Goal: Book appointment/travel/reservation

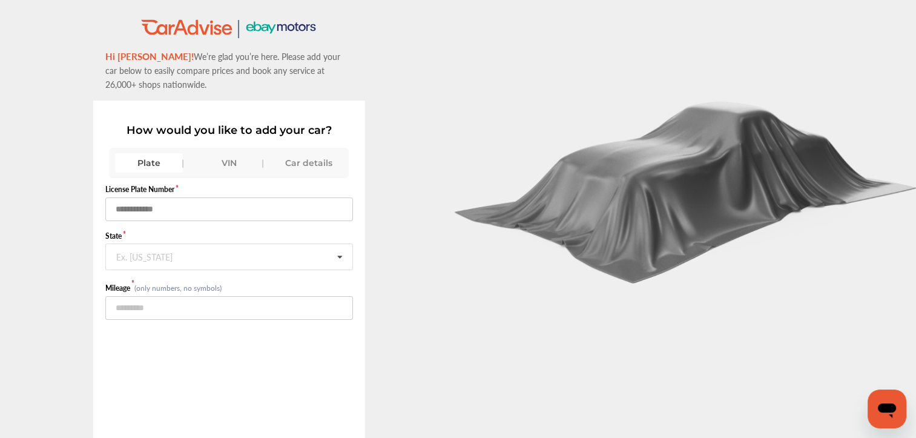
click at [152, 207] on input "text" at bounding box center [229, 209] width 248 height 24
type input "******"
click at [191, 253] on input "text" at bounding box center [230, 256] width 246 height 24
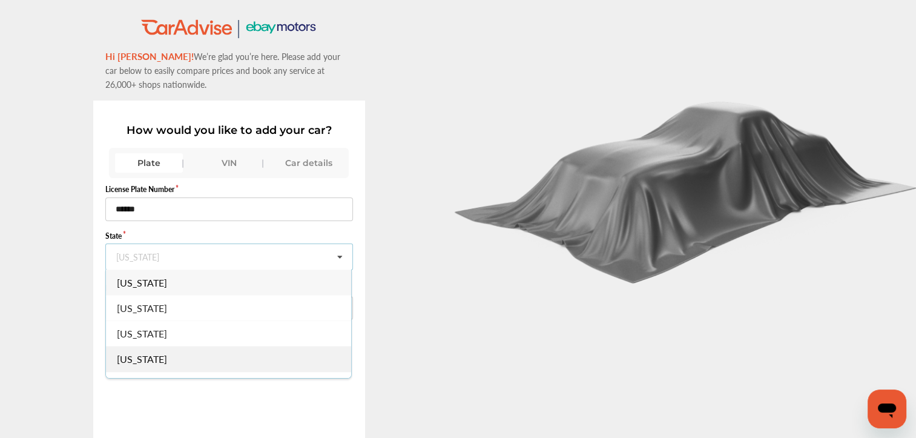
click at [196, 360] on div "[US_STATE]" at bounding box center [228, 358] width 245 height 25
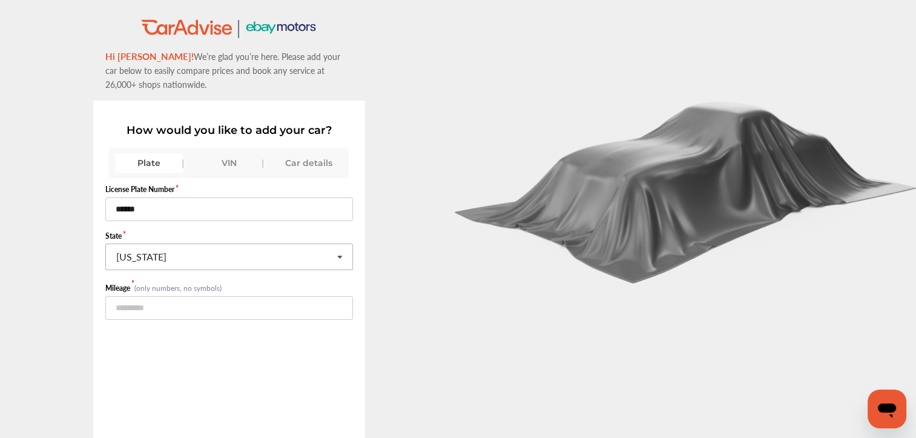
click at [348, 258] on icon at bounding box center [339, 257] width 21 height 26
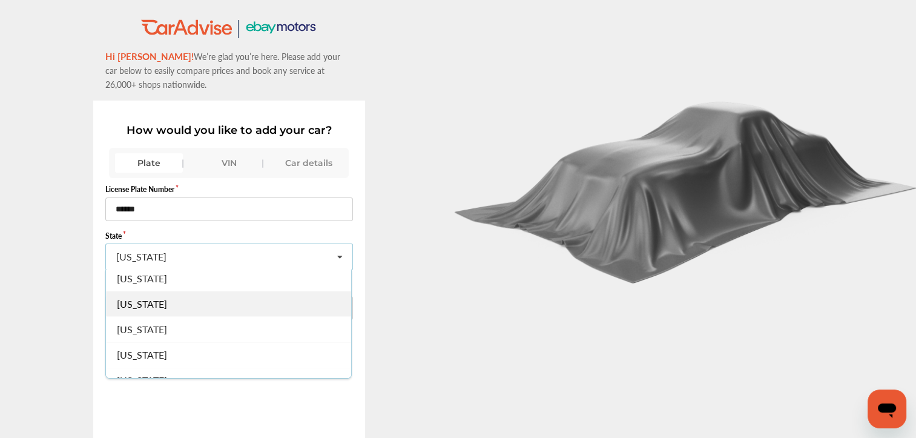
click at [208, 292] on div "[US_STATE]" at bounding box center [228, 303] width 245 height 25
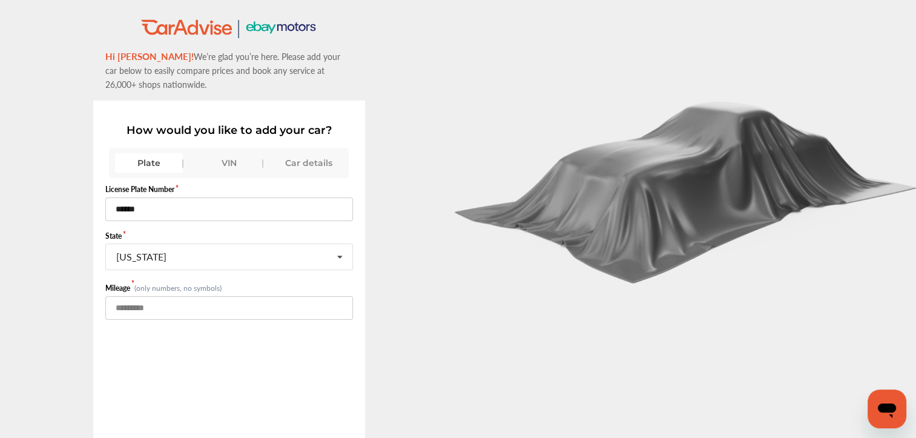
click at [168, 304] on input "number" at bounding box center [229, 308] width 248 height 24
type input "******"
click at [232, 159] on div "VIN" at bounding box center [229, 162] width 68 height 19
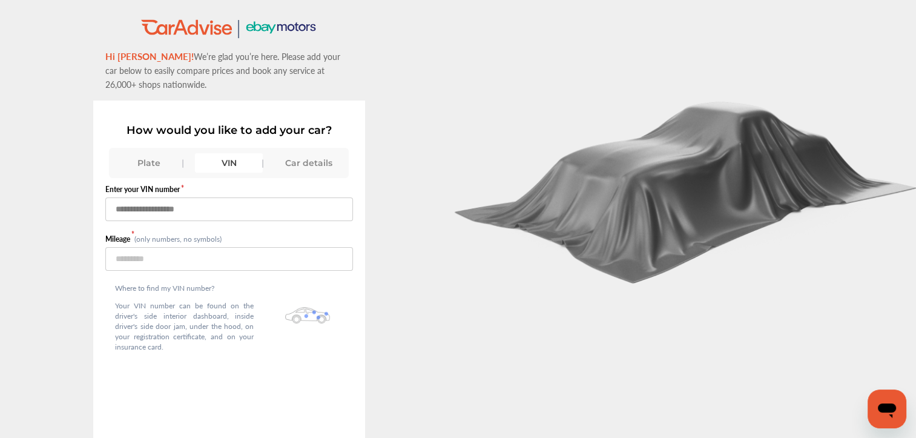
click at [171, 209] on input "text" at bounding box center [229, 209] width 248 height 24
click at [149, 162] on div "Plate" at bounding box center [149, 162] width 68 height 19
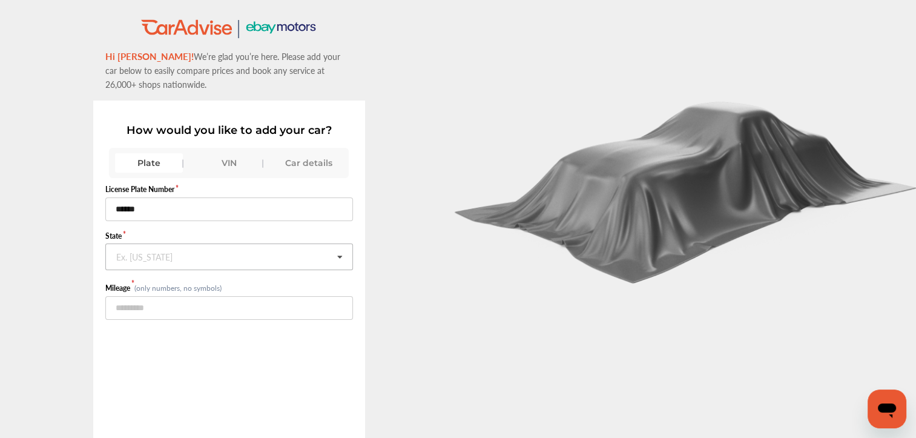
click at [349, 258] on icon at bounding box center [339, 257] width 21 height 26
click at [322, 157] on div "Car details" at bounding box center [309, 162] width 68 height 19
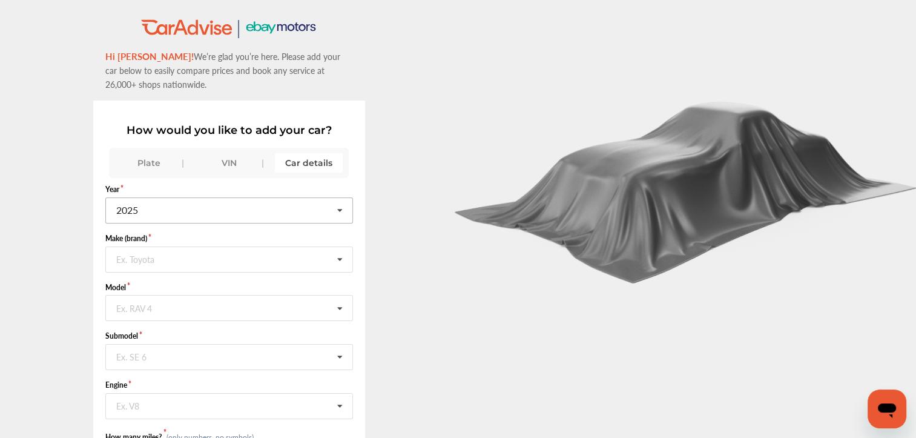
click at [344, 209] on icon at bounding box center [339, 211] width 21 height 26
click at [205, 226] on div "2014" at bounding box center [228, 223] width 245 height 25
click at [299, 268] on input "text" at bounding box center [230, 259] width 246 height 24
drag, startPoint x: 322, startPoint y: 291, endPoint x: 347, endPoint y: 352, distance: 66.8
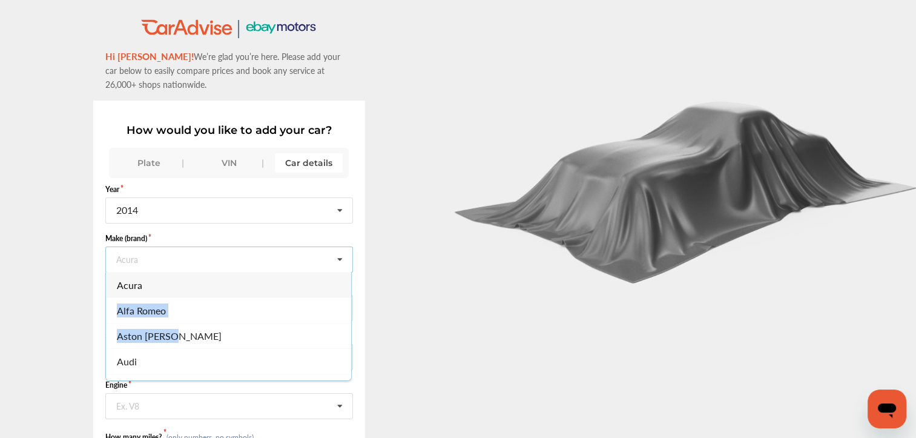
click at [347, 352] on div "Acura Alfa Romeo Aston [PERSON_NAME] Audi Bentley BMW Bugatti Buick Cadillac Ch…" at bounding box center [228, 326] width 246 height 109
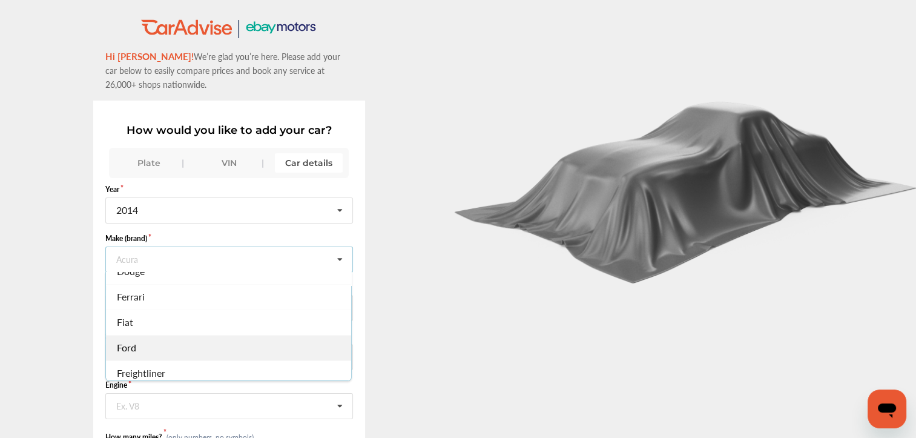
click at [213, 342] on div "Ford" at bounding box center [228, 346] width 245 height 25
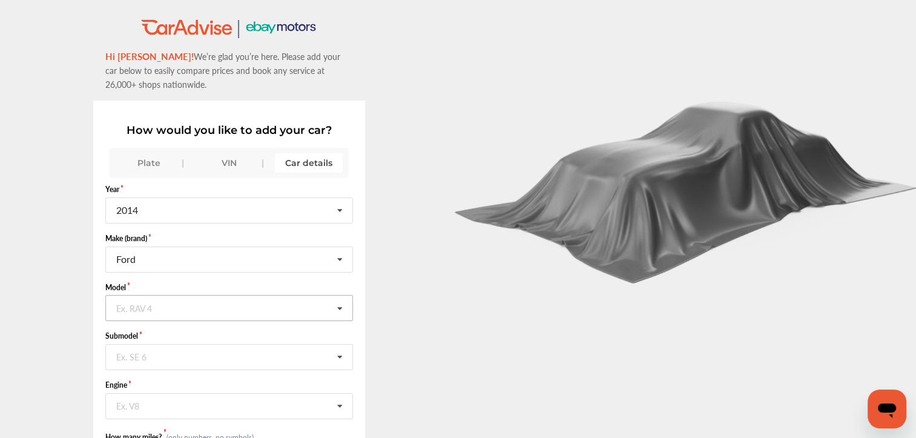
click at [346, 304] on icon at bounding box center [339, 308] width 21 height 26
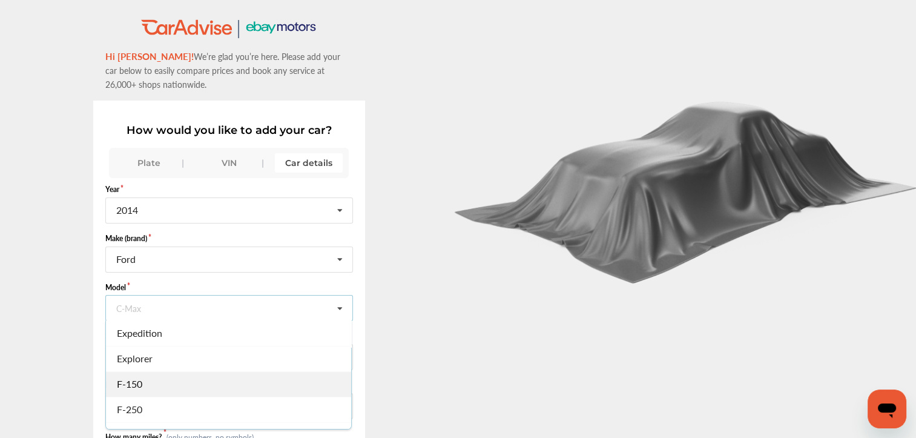
click at [192, 381] on div "F-150" at bounding box center [228, 383] width 245 height 25
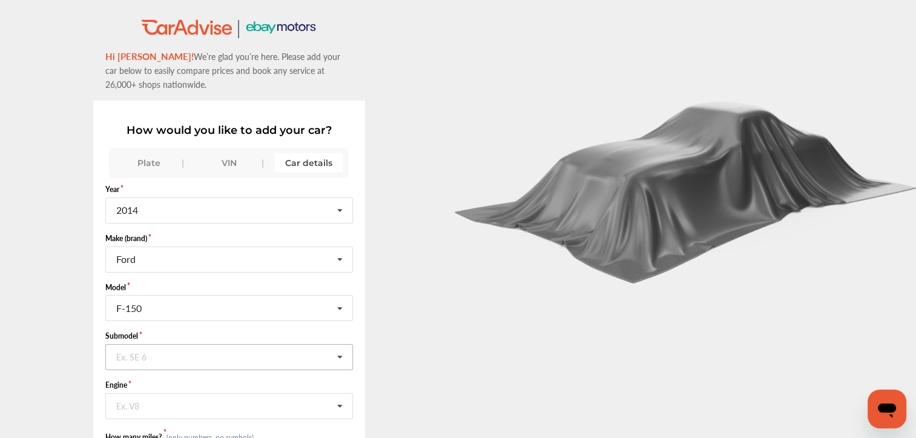
click at [343, 355] on icon at bounding box center [339, 357] width 21 height 26
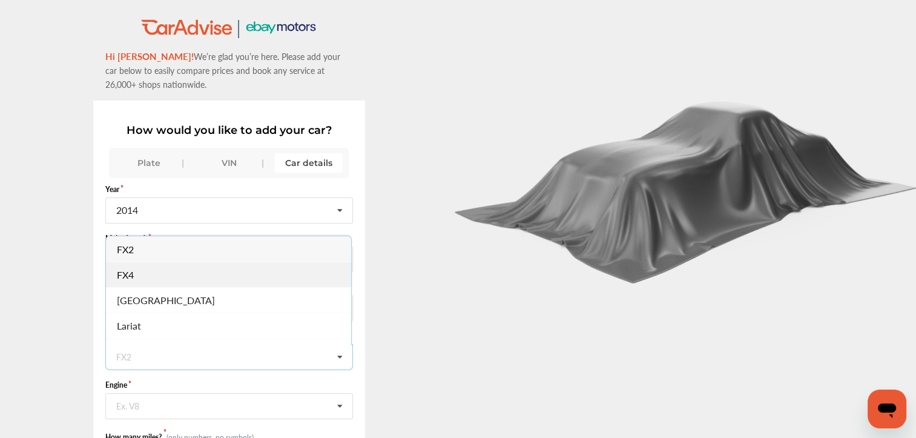
click at [295, 276] on div "FX4" at bounding box center [228, 273] width 245 height 25
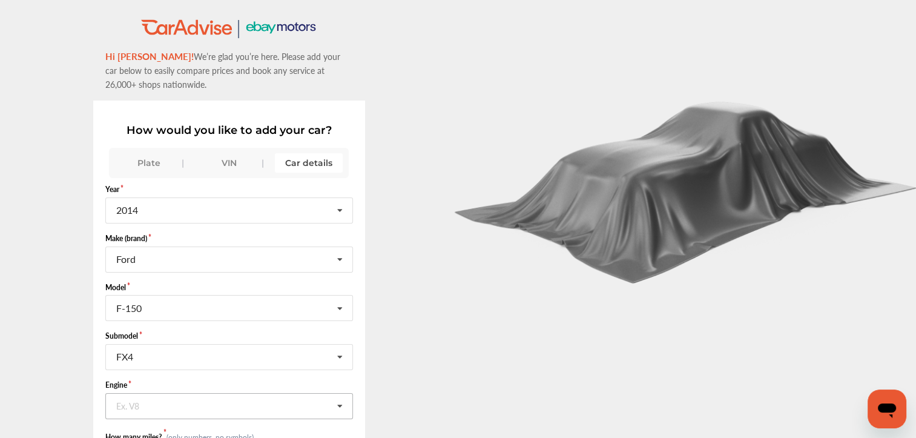
click at [344, 407] on icon at bounding box center [339, 406] width 21 height 26
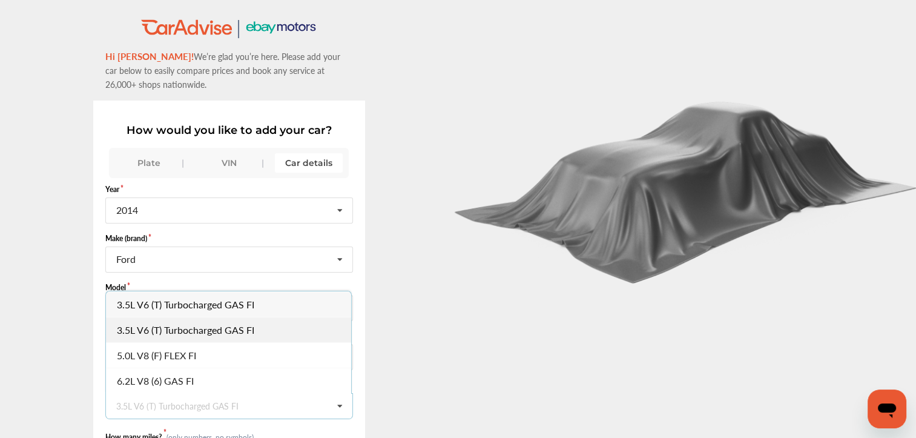
click at [280, 332] on div "3.5L V6 (T) Turbocharged GAS FI" at bounding box center [228, 329] width 245 height 25
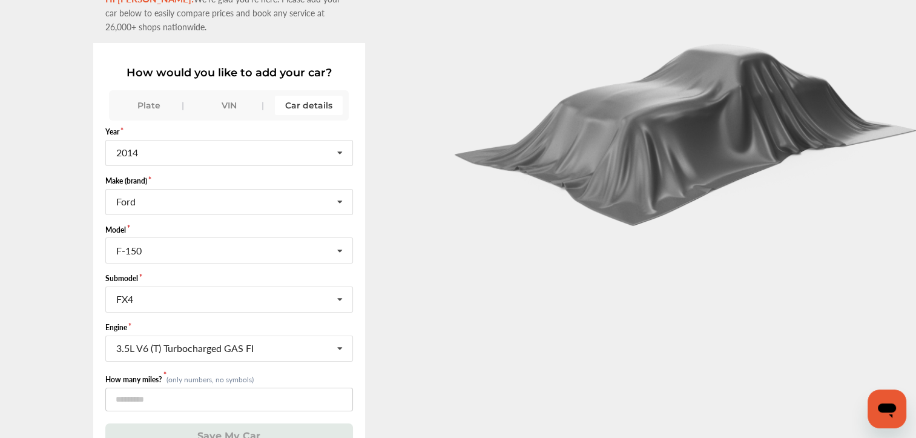
scroll to position [58, 0]
click at [286, 392] on input "number" at bounding box center [229, 399] width 248 height 24
type input "******"
click at [262, 429] on button "Save My Car" at bounding box center [229, 434] width 248 height 25
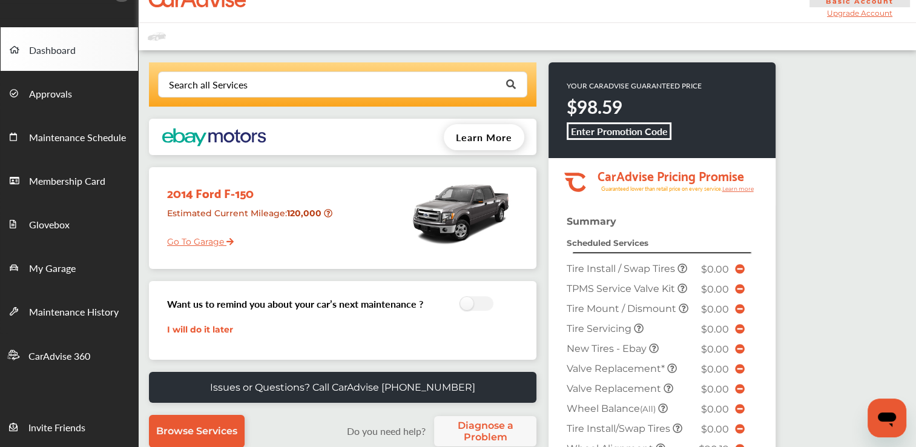
scroll to position [21, 0]
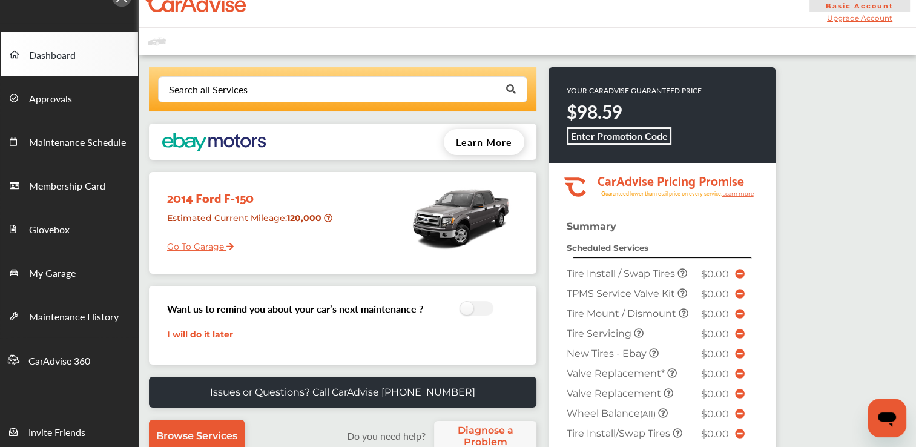
drag, startPoint x: 913, startPoint y: 140, endPoint x: 911, endPoint y: 151, distance: 11.0
click at [911, 151] on div "Search all Services Looking for something we don’t seem to have? Contact us. .s…" at bounding box center [527, 408] width 777 height 707
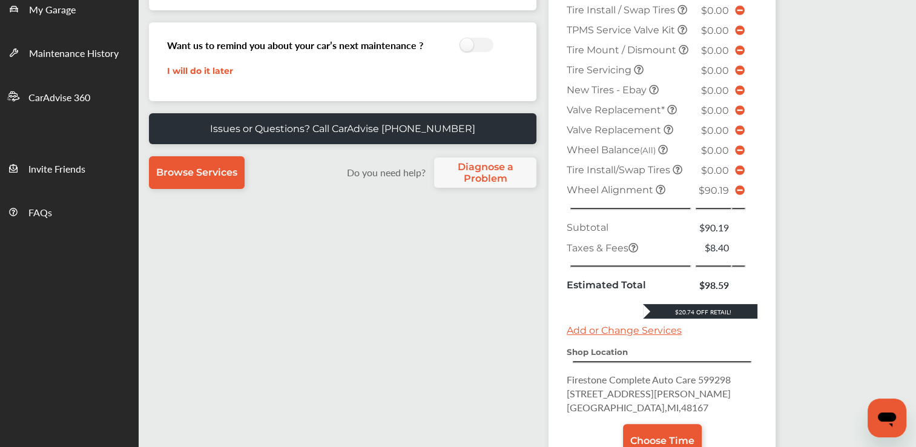
scroll to position [372, 0]
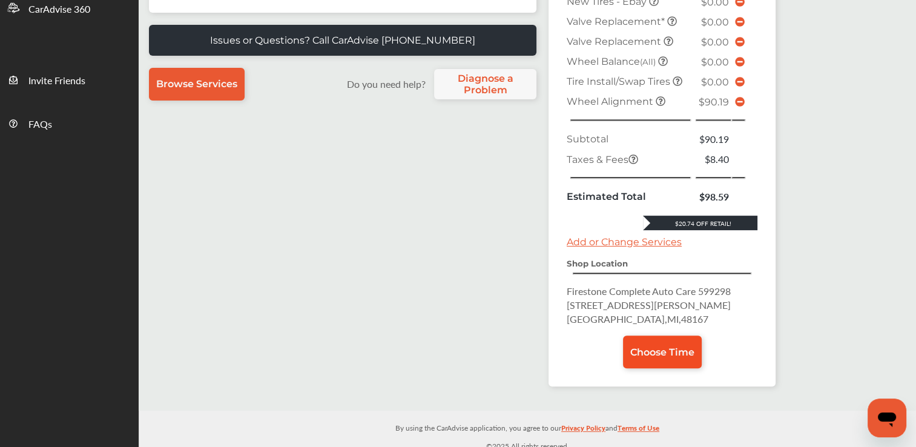
click at [657, 346] on span "Choose Time" at bounding box center [662, 351] width 64 height 11
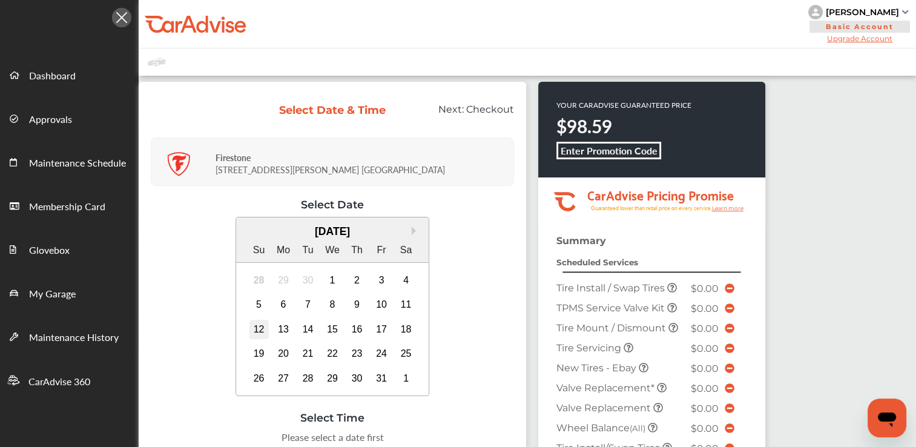
click at [260, 330] on div "12" at bounding box center [258, 329] width 19 height 19
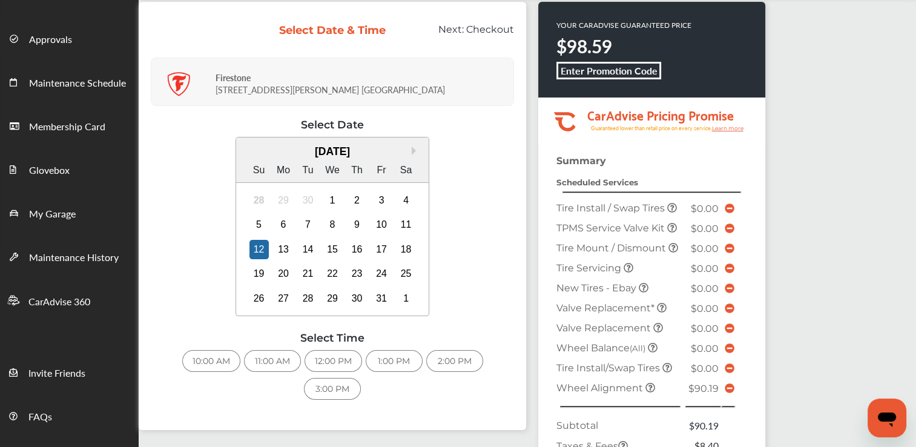
scroll to position [82, 0]
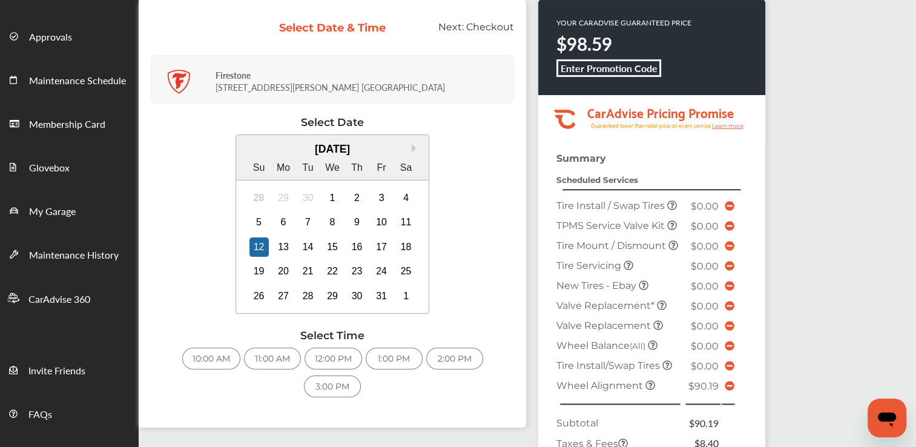
click at [205, 356] on div "10:00 AM" at bounding box center [211, 358] width 58 height 22
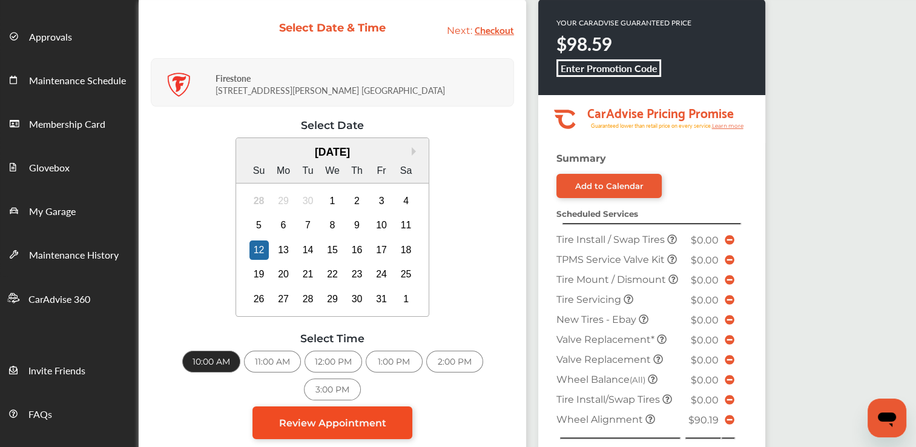
click at [332, 418] on span "Review Appointment" at bounding box center [332, 422] width 107 height 11
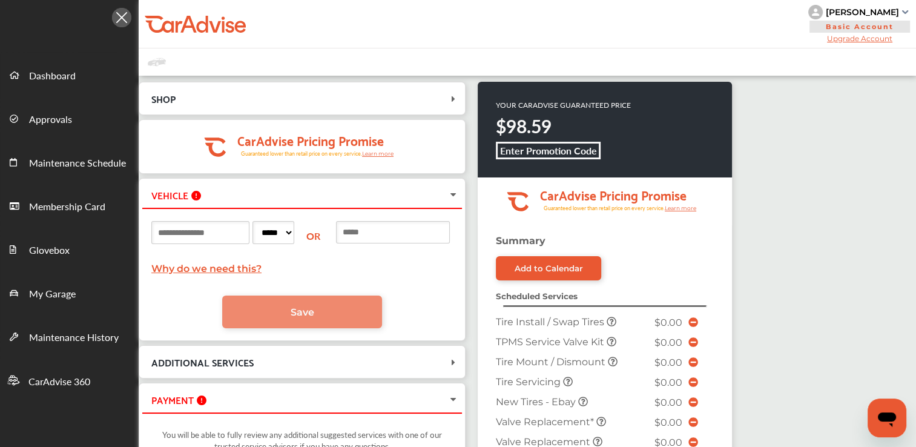
click at [304, 277] on div "***** ** ** ** ** ** ** ** ** ** ** ** ** ** ** ** ** ** ** ** ** ** ** ** ** *…" at bounding box center [302, 273] width 320 height 130
click at [240, 237] on input at bounding box center [200, 232] width 98 height 23
type input "******"
click at [294, 234] on select "***** ** ** ** ** ** ** ** ** ** ** ** ** ** ** ** ** ** ** ** ** ** ** ** ** *…" at bounding box center [273, 232] width 42 height 23
select select "**"
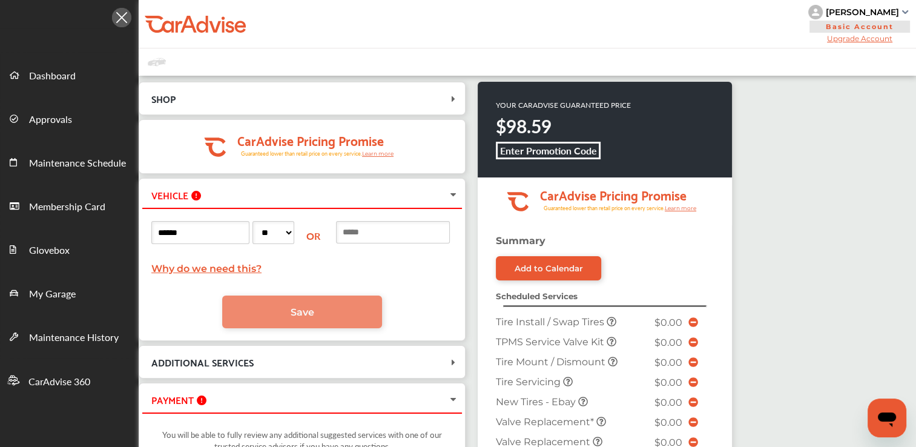
click at [272, 221] on select "***** ** ** ** ** ** ** ** ** ** ** ** ** ** ** ** ** ** ** ** ** ** ** ** ** *…" at bounding box center [273, 232] width 42 height 23
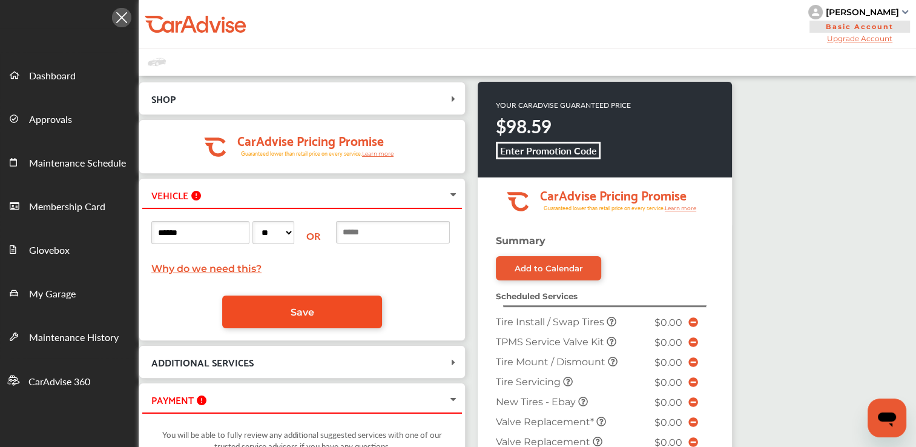
click at [327, 315] on link "Save" at bounding box center [302, 311] width 160 height 33
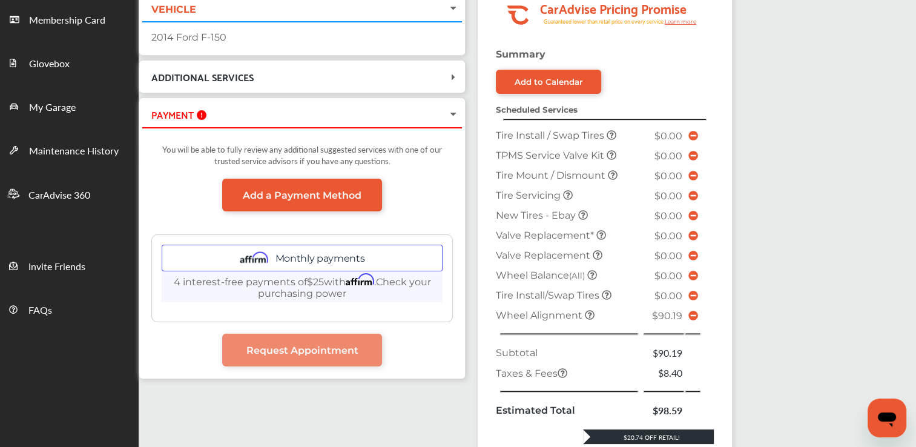
scroll to position [196, 0]
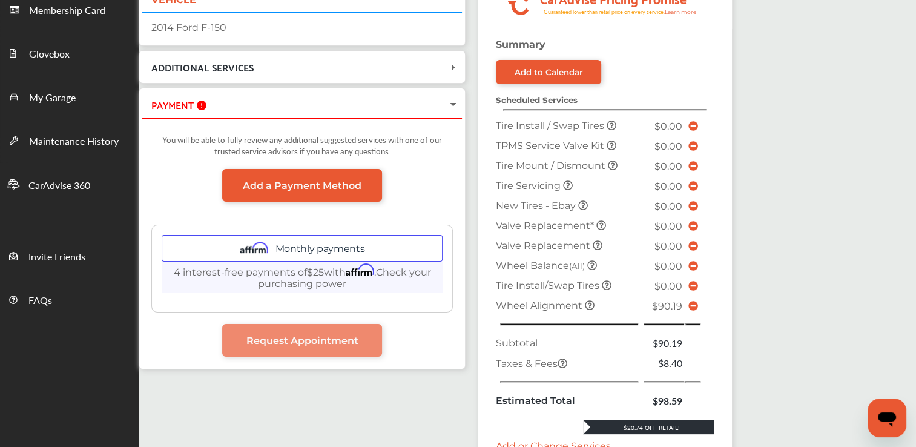
click at [453, 103] on icon at bounding box center [453, 105] width 10 height 12
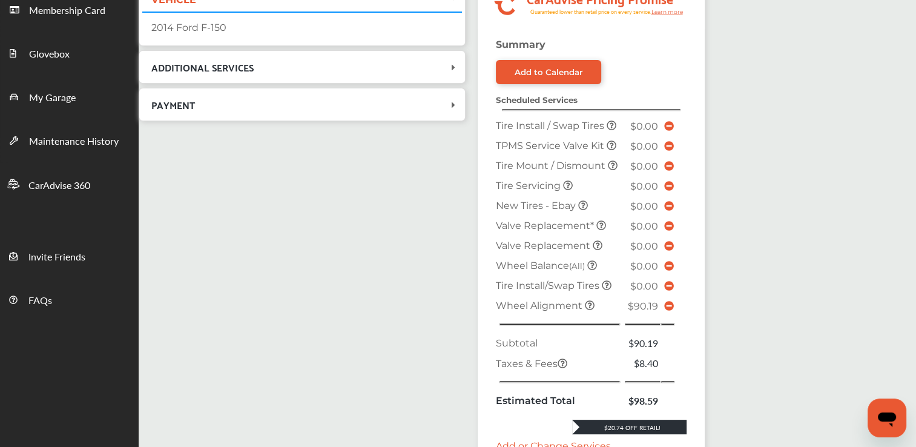
click at [453, 103] on icon at bounding box center [453, 105] width 12 height 10
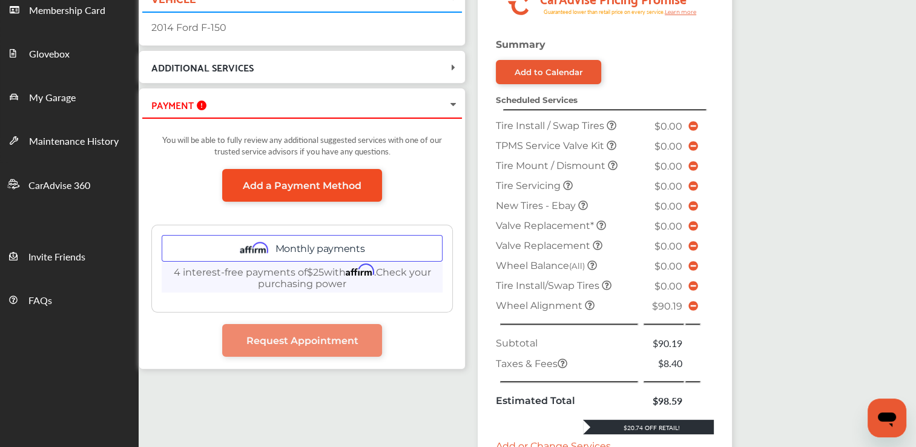
click at [324, 186] on span "Add a Payment Method" at bounding box center [302, 185] width 119 height 11
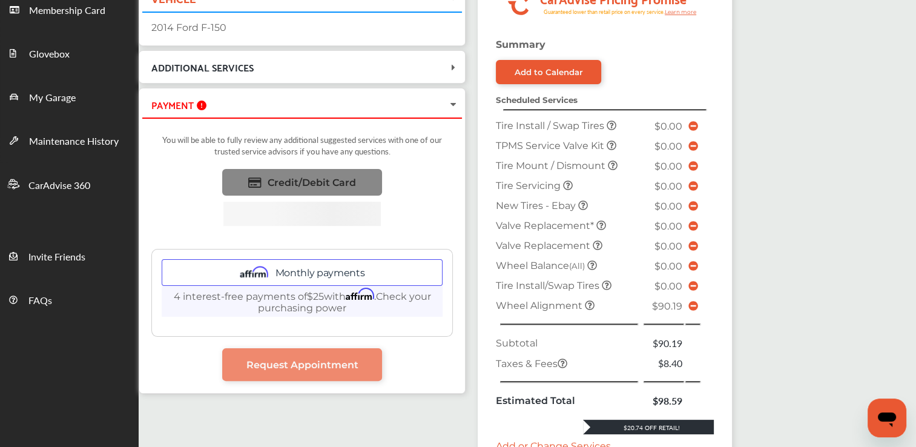
click at [324, 186] on span "Credit/Debit Card" at bounding box center [312, 182] width 88 height 11
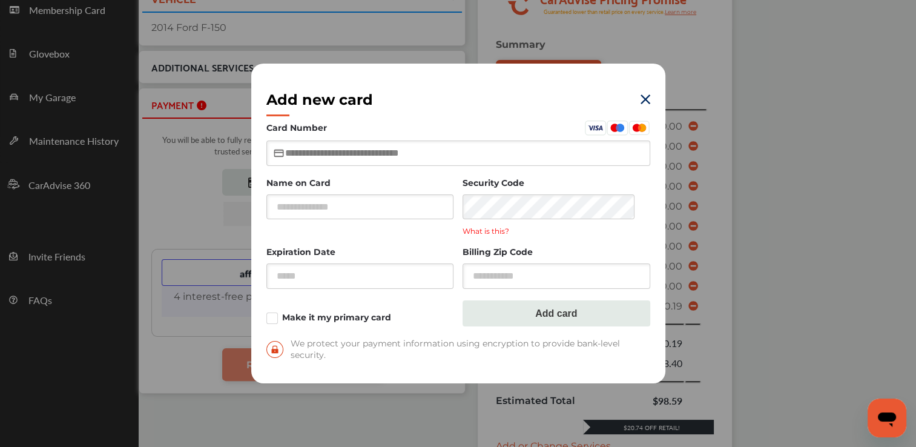
click at [339, 157] on input "text" at bounding box center [458, 152] width 384 height 25
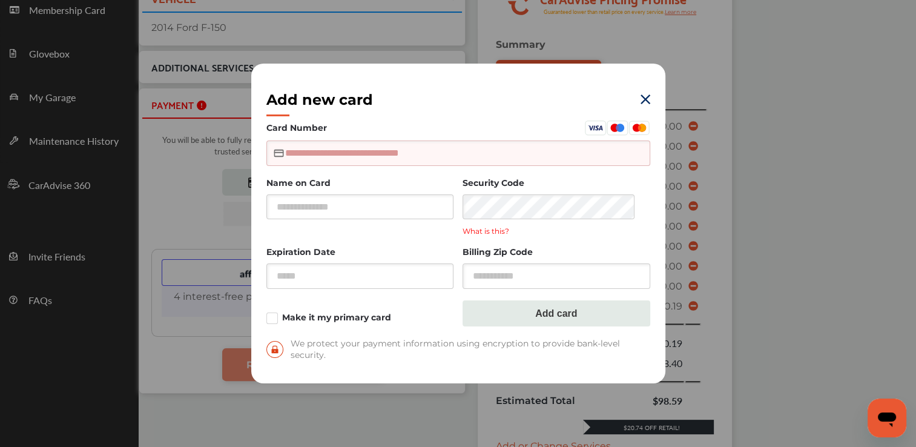
click at [309, 148] on input "text" at bounding box center [458, 152] width 384 height 25
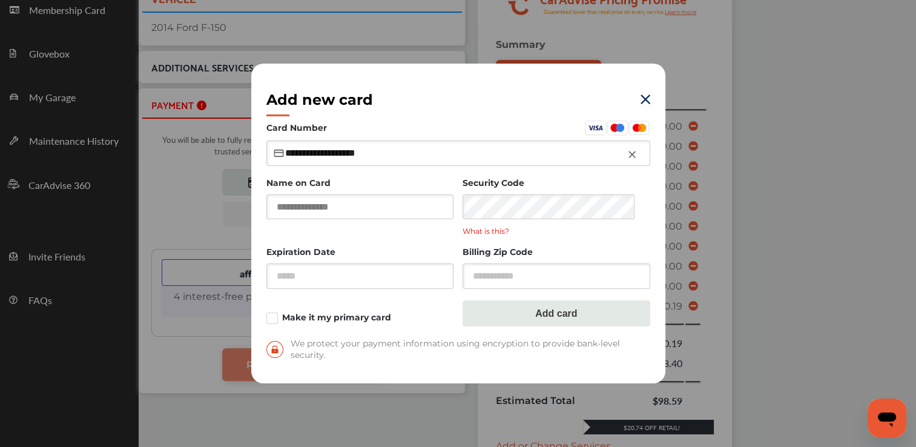
type input "**********"
click at [348, 209] on input "text" at bounding box center [360, 206] width 188 height 25
type input "**********"
click at [425, 274] on input "text" at bounding box center [360, 276] width 188 height 25
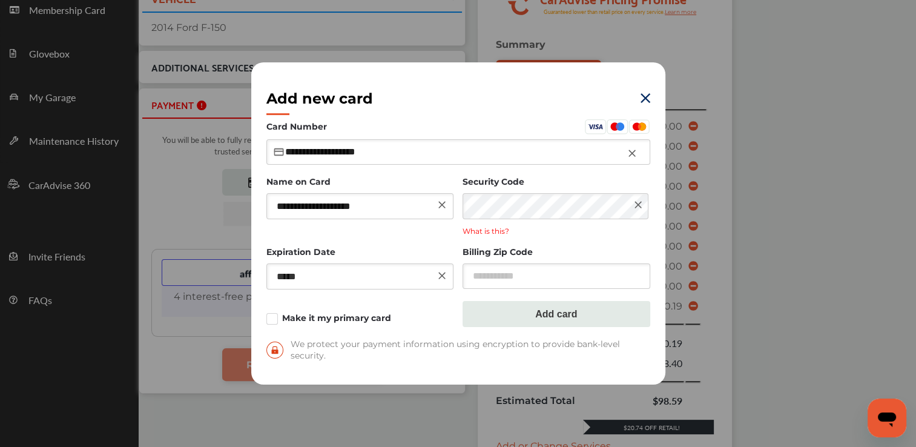
type input "*****"
click at [474, 278] on input "text" at bounding box center [556, 275] width 188 height 25
type input "*"
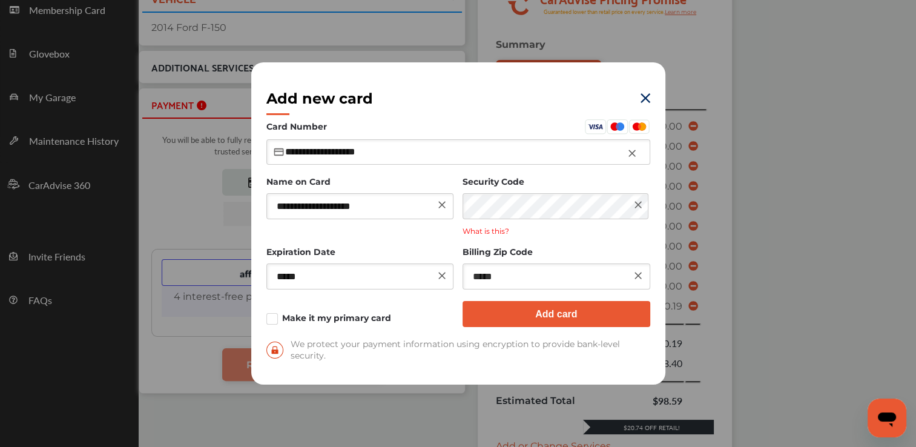
type input "*****"
click at [513, 315] on button "Add card" at bounding box center [556, 314] width 188 height 26
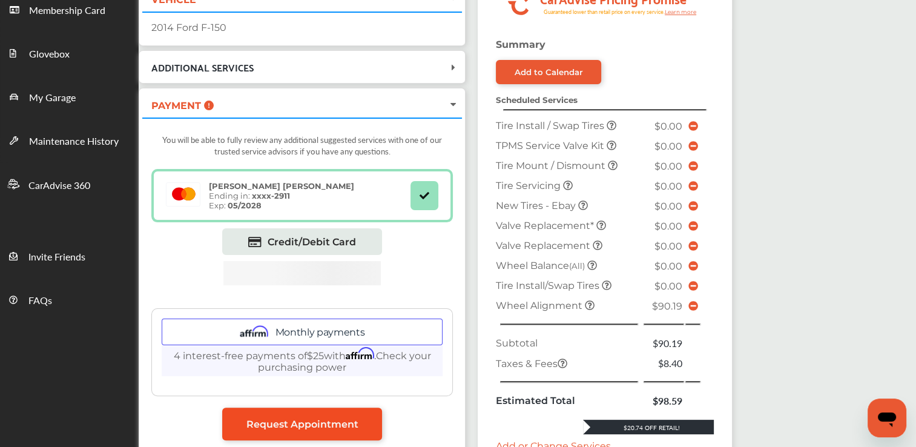
click at [378, 418] on link "Request Appointment" at bounding box center [302, 423] width 160 height 33
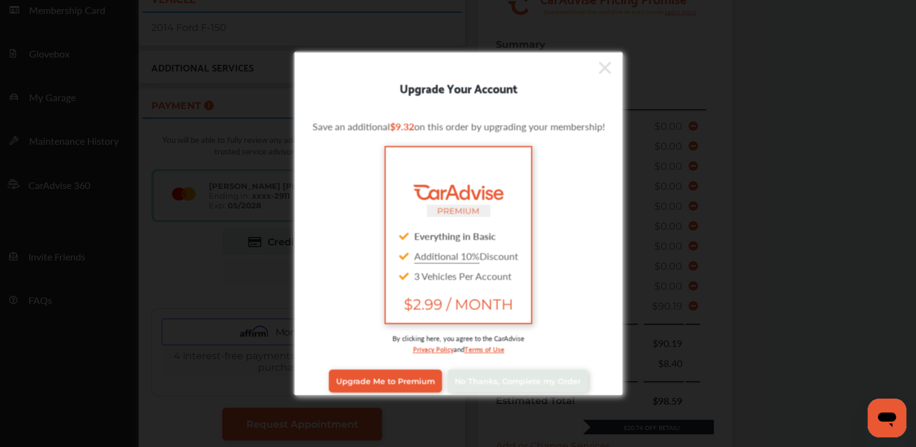
scroll to position [10, 0]
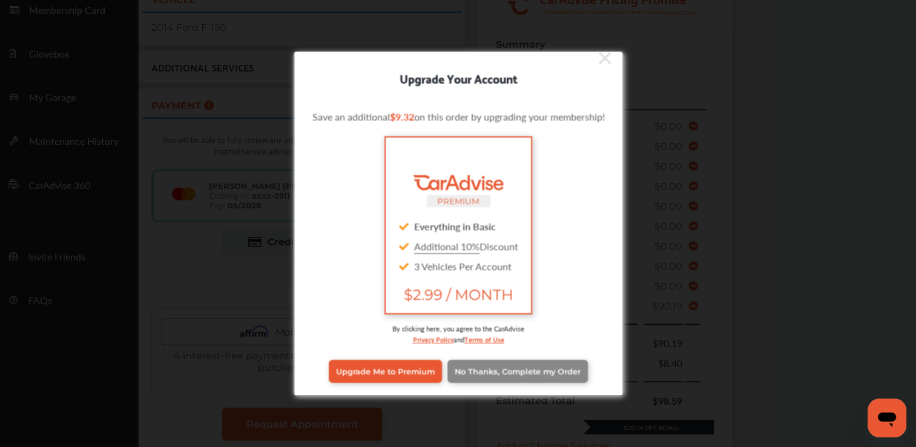
click at [535, 364] on link "No Thanks, Complete my Order" at bounding box center [517, 370] width 140 height 23
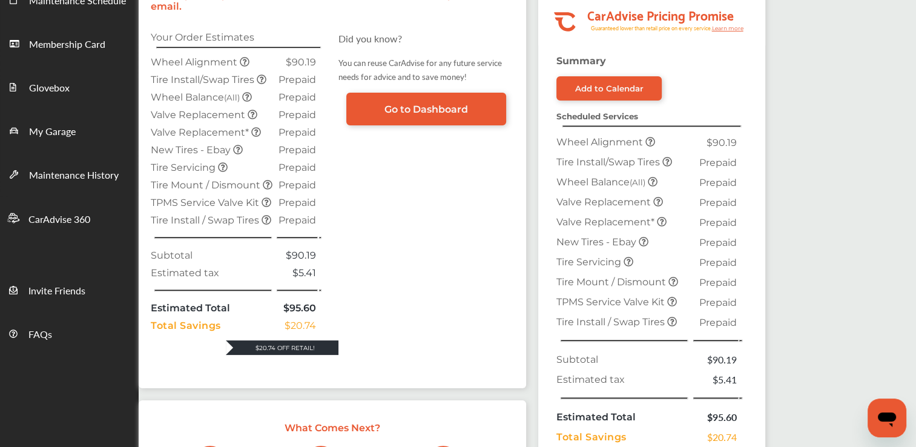
scroll to position [157, 0]
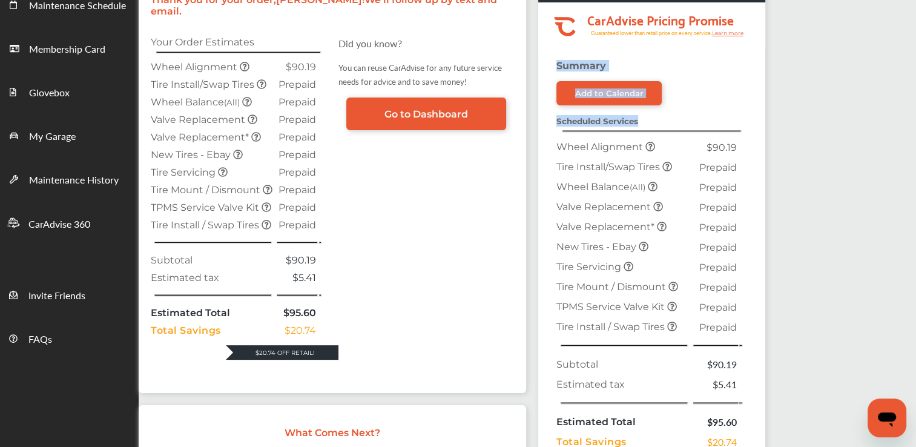
drag, startPoint x: 914, startPoint y: 149, endPoint x: 913, endPoint y: 46, distance: 102.9
click at [913, 46] on div ".cls-1 { clip-path: url(#clip-Pricing_Promise_Banner); } .cls-2 { fill: #fff; }…" at bounding box center [527, 302] width 777 height 768
drag, startPoint x: 913, startPoint y: 46, endPoint x: 847, endPoint y: 180, distance: 149.4
click at [847, 180] on div ".cls-1 { clip-path: url(#clip-Pricing_Promise_Banner); } .cls-2 { fill: #fff; }…" at bounding box center [527, 302] width 777 height 768
click at [413, 108] on span "Go to Dashboard" at bounding box center [426, 113] width 84 height 11
